Goal: Information Seeking & Learning: Find specific fact

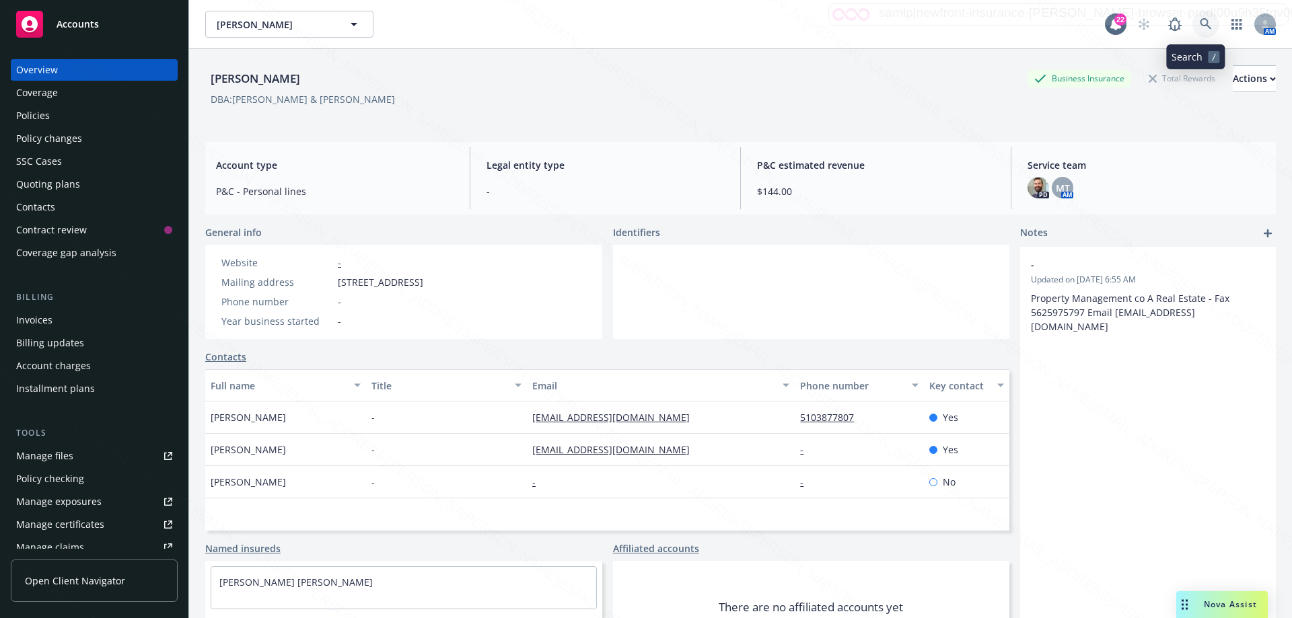
click at [651, 22] on icon at bounding box center [1205, 23] width 11 height 11
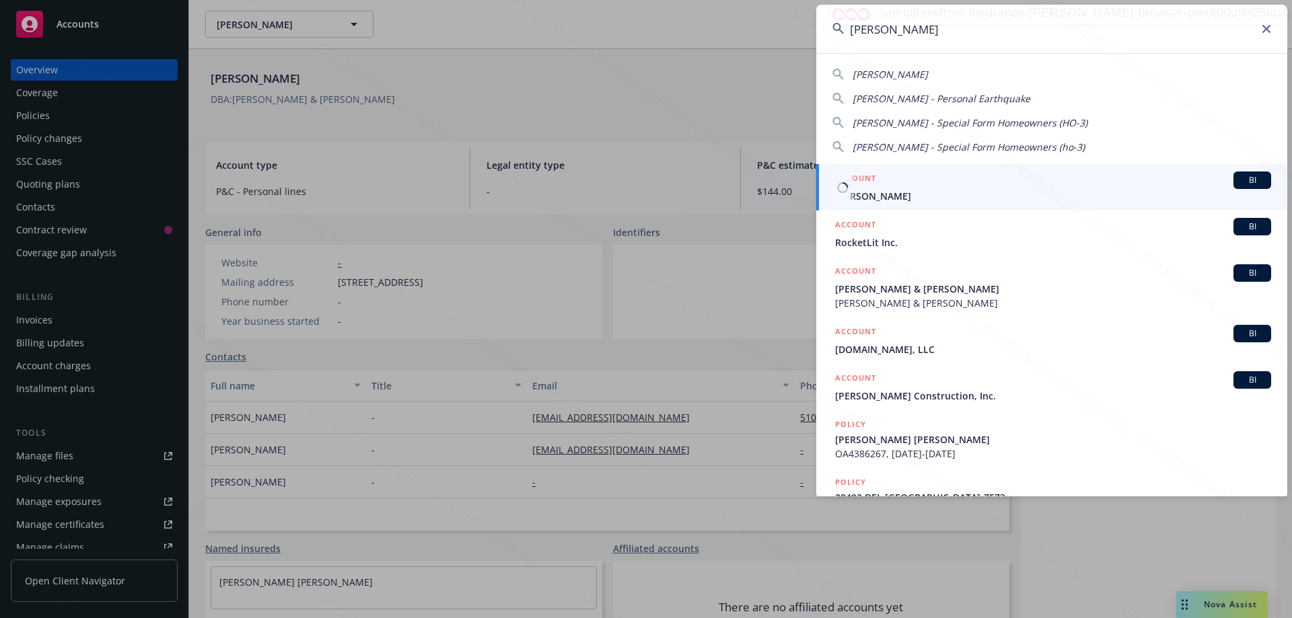
type input "[PERSON_NAME]"
click at [651, 192] on span "[PERSON_NAME]" at bounding box center [1053, 196] width 436 height 14
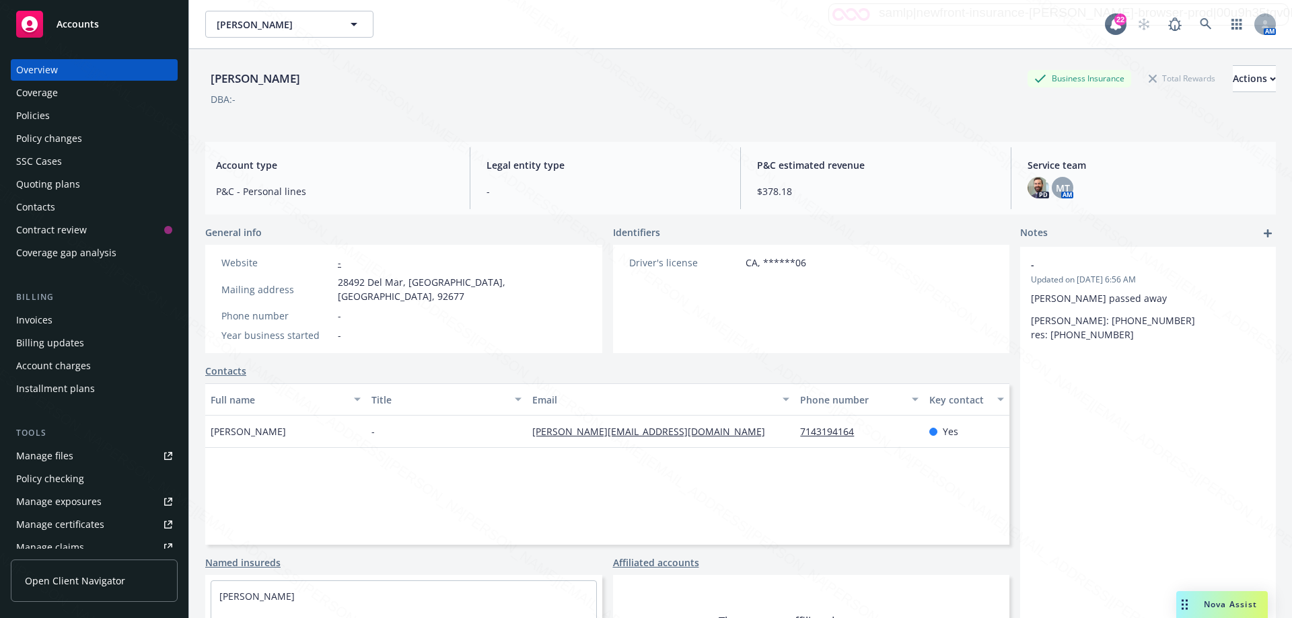
click at [38, 117] on div "Policies" at bounding box center [33, 116] width 34 height 22
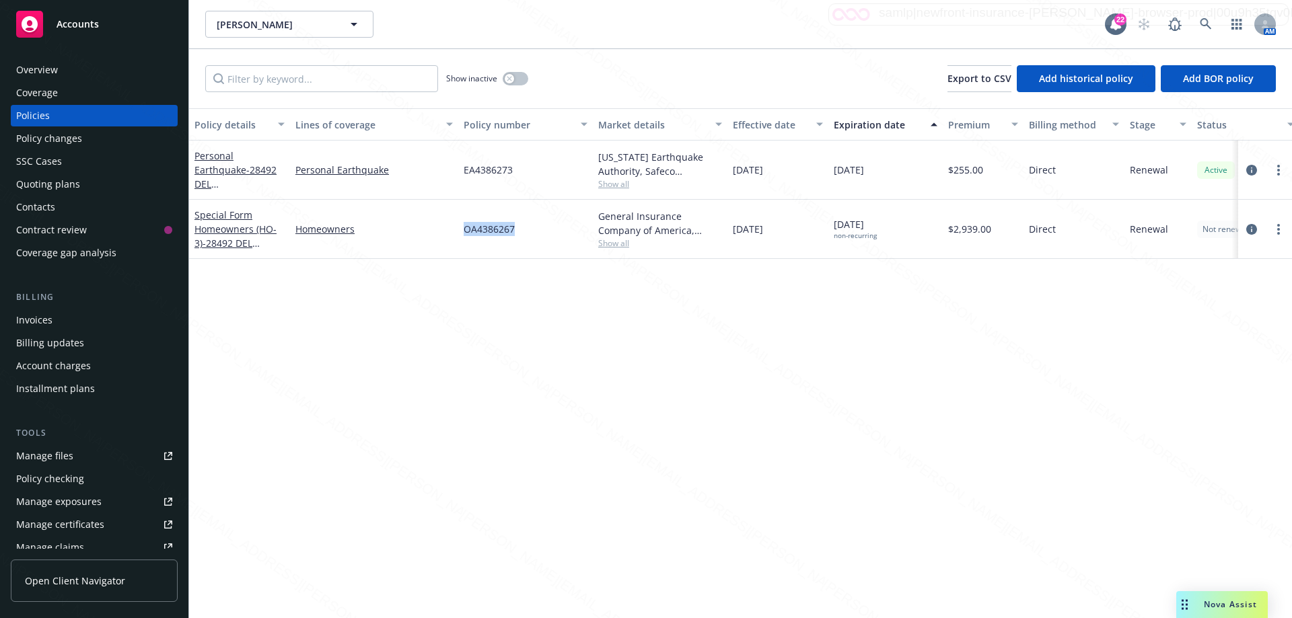
drag, startPoint x: 519, startPoint y: 232, endPoint x: 456, endPoint y: 234, distance: 62.6
click at [456, 234] on div "Special Form Homeowners (HO-3) - 28492 DEL [GEOGRAPHIC_DATA]-7573 Homeowners OA…" at bounding box center [838, 229] width 1299 height 59
click at [423, 249] on div "Homeowners" at bounding box center [374, 229] width 168 height 59
drag, startPoint x: 462, startPoint y: 227, endPoint x: 538, endPoint y: 231, distance: 75.5
click at [534, 226] on div "OA4386267" at bounding box center [525, 229] width 135 height 59
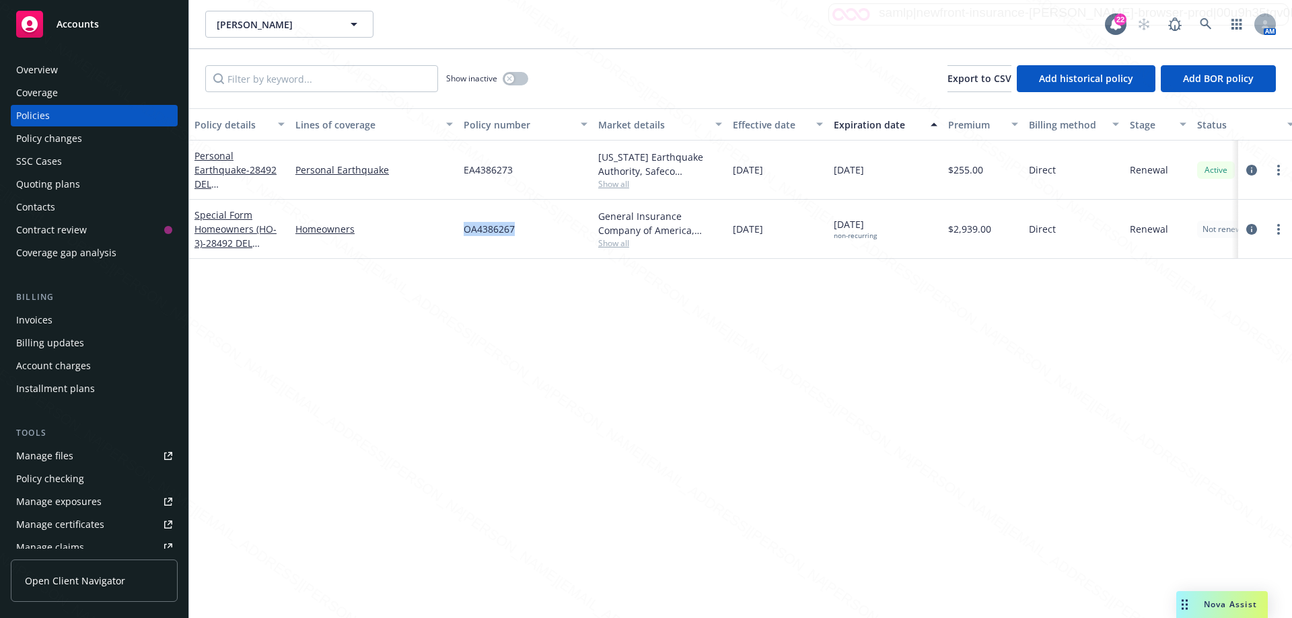
copy span "OA4386267"
drag, startPoint x: 462, startPoint y: 170, endPoint x: 520, endPoint y: 167, distance: 57.3
click at [520, 167] on div "EA4386273" at bounding box center [525, 170] width 135 height 59
copy span "EA4386273"
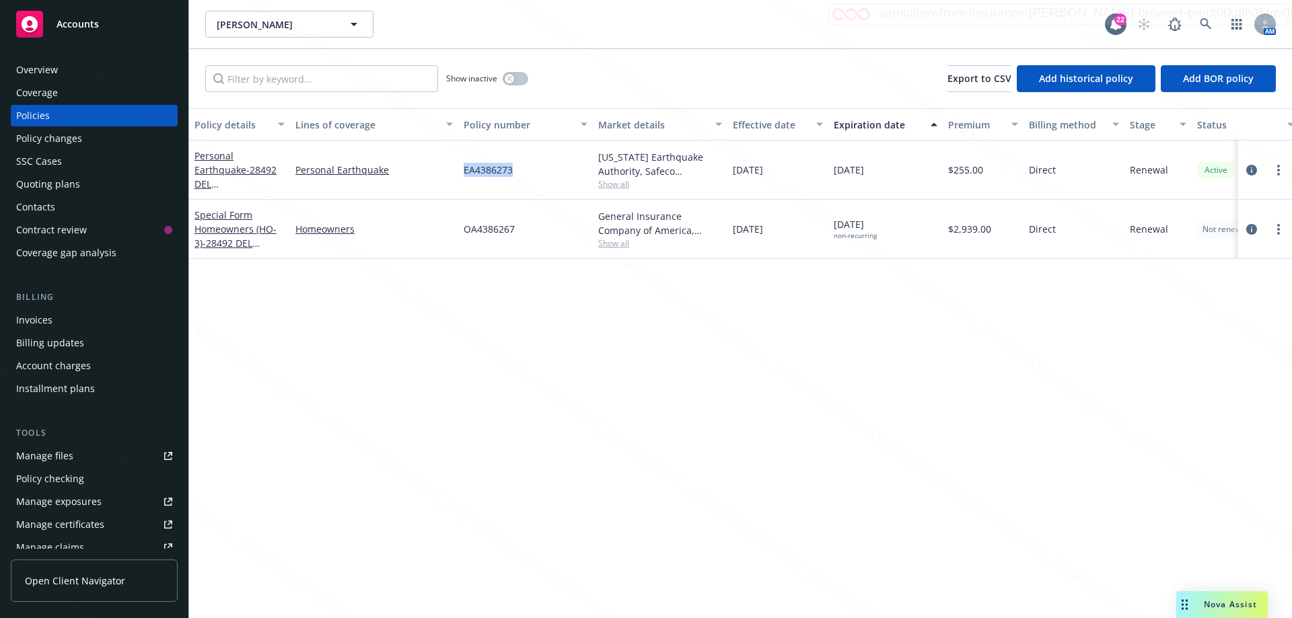
click at [28, 73] on div "Overview" at bounding box center [37, 70] width 42 height 22
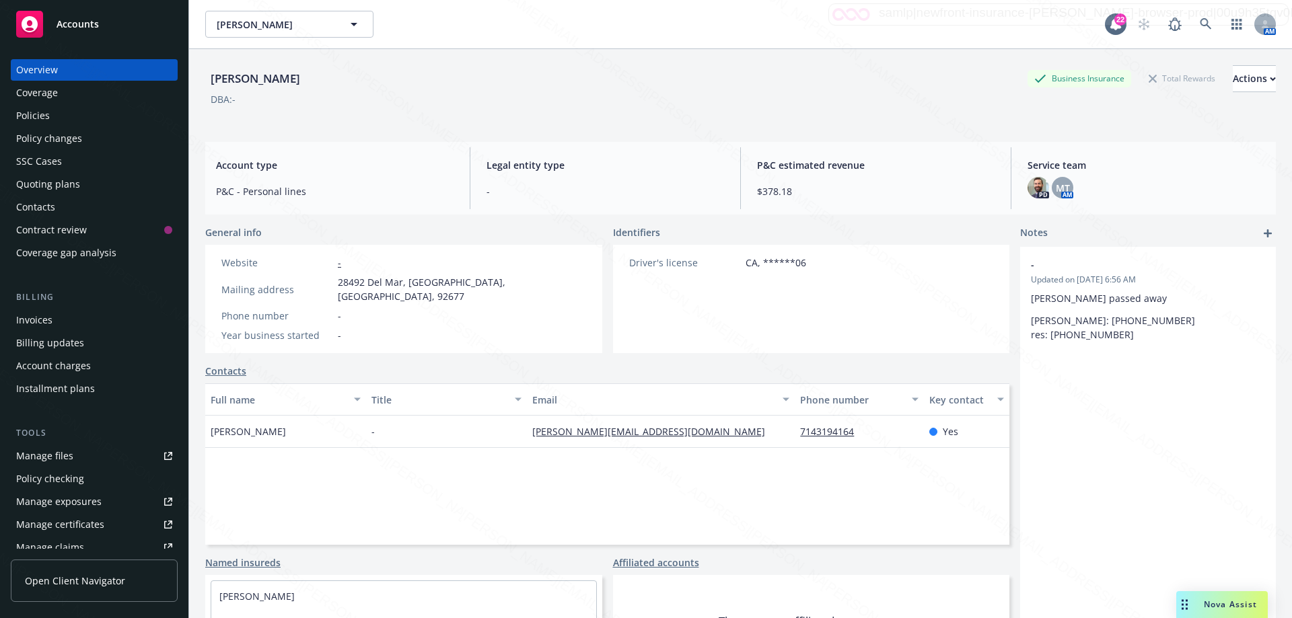
click at [651, 425] on div "- Updated on [DATE] 6:56 AM [PERSON_NAME] passed away [PERSON_NAME]: [PHONE_NUM…" at bounding box center [1148, 473] width 256 height 452
click at [34, 112] on div "Policies" at bounding box center [33, 116] width 34 height 22
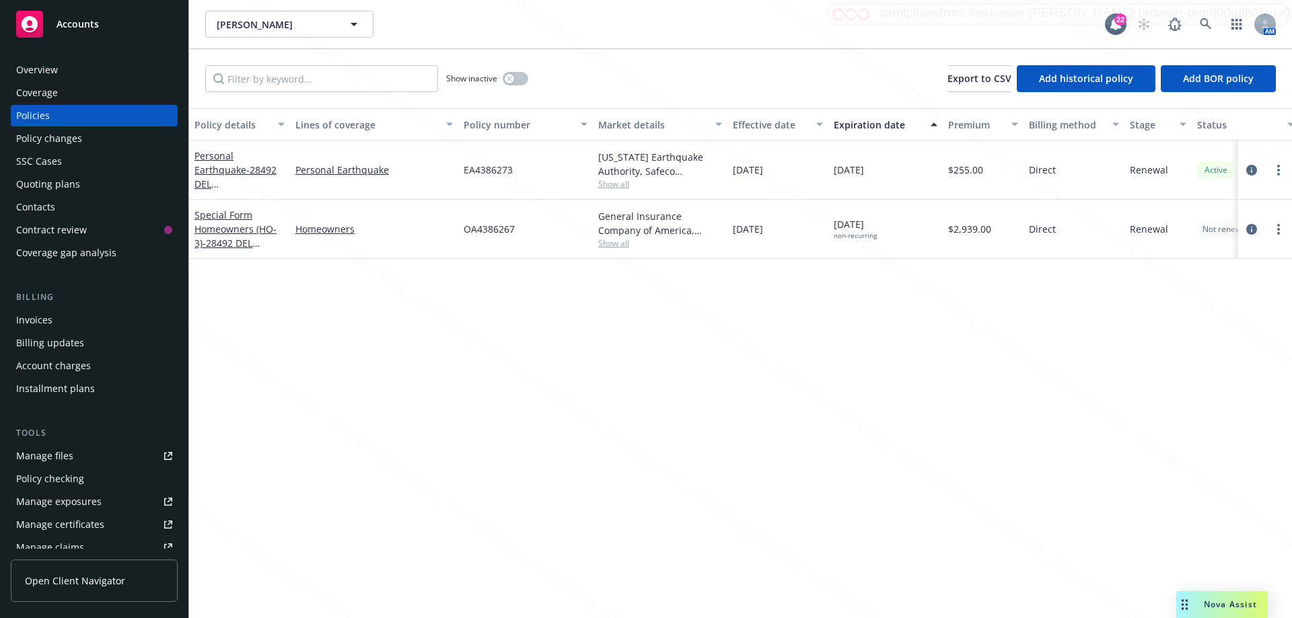
click at [651, 318] on div "Policy details Lines of coverage Policy number Market details Effective date Ex…" at bounding box center [740, 363] width 1103 height 510
click at [651, 447] on div "Policy details Lines of coverage Policy number Market details Effective date Ex…" at bounding box center [740, 363] width 1103 height 510
